Goal: Entertainment & Leisure: Consume media (video, audio)

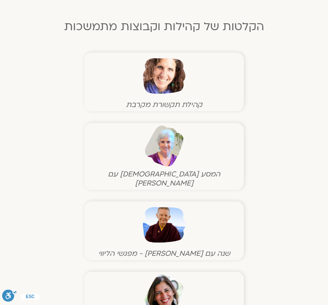
scroll to position [514, 0]
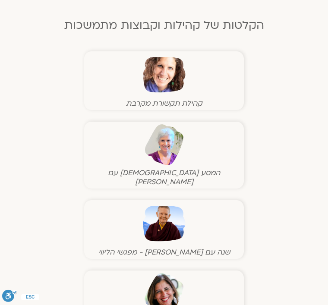
click at [147, 208] on img at bounding box center [164, 223] width 43 height 43
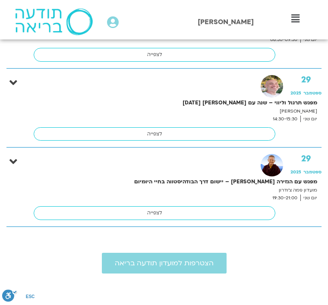
scroll to position [1543, 0]
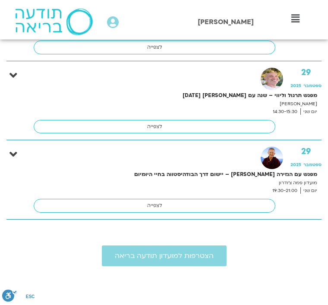
click at [140, 200] on link "לצפייה" at bounding box center [155, 206] width 242 height 14
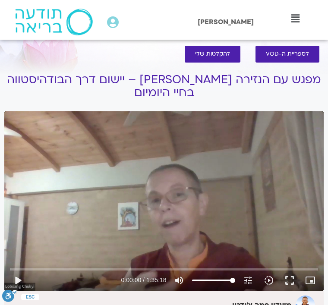
click at [11, 278] on button "play_arrow" at bounding box center [17, 280] width 21 height 21
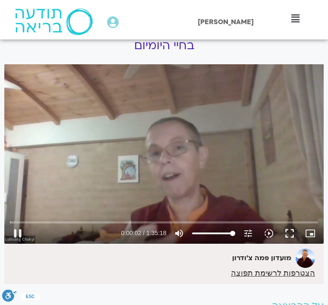
scroll to position [47, 0]
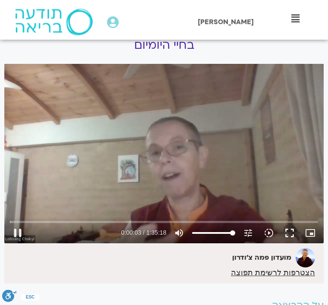
click at [12, 217] on div "Skip ad pause 0:00:03 / 1:35:18 volume_up Mute tune Resolution Auto 720p slow_m…" at bounding box center [163, 229] width 313 height 28
click at [75, 224] on input "Seek" at bounding box center [164, 221] width 308 height 5
click at [118, 223] on input "Seek" at bounding box center [164, 221] width 308 height 5
click at [81, 223] on input "Seek" at bounding box center [164, 221] width 308 height 5
click at [84, 229] on div at bounding box center [73, 233] width 91 height 21
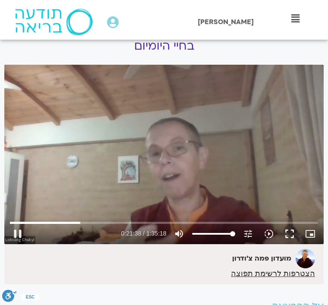
scroll to position [48, 0]
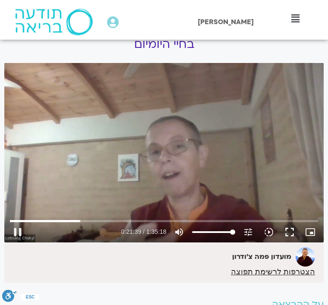
click at [81, 230] on div at bounding box center [73, 232] width 91 height 21
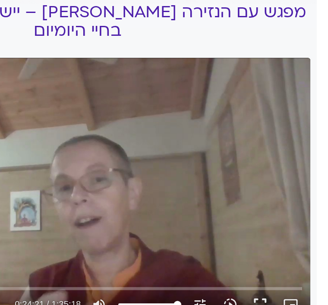
scroll to position [20, 0]
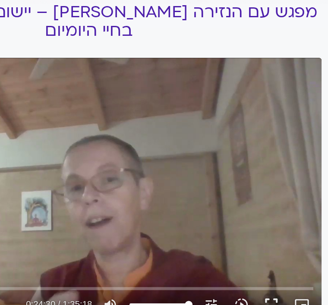
click at [279, 250] on button "fullscreen" at bounding box center [289, 260] width 21 height 21
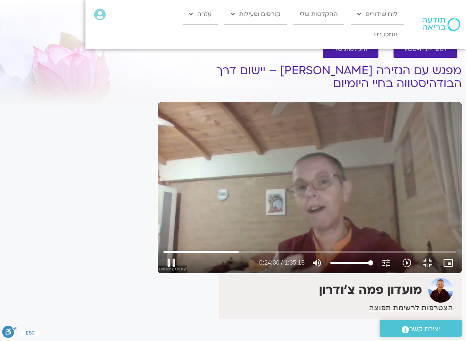
scroll to position [9, 0]
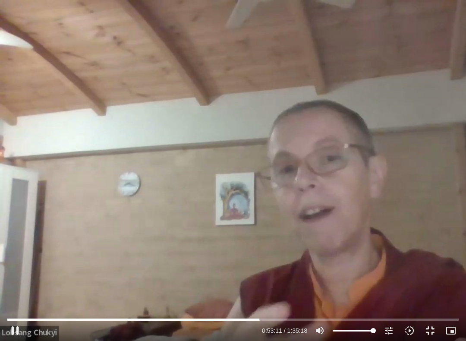
click at [17, 305] on button "pause" at bounding box center [15, 330] width 21 height 21
click at [19, 305] on button "play_arrow" at bounding box center [15, 330] width 21 height 21
click at [241, 305] on input "Seek" at bounding box center [232, 319] width 451 height 5
type input "2960.96855686603"
